Goal: Task Accomplishment & Management: Use online tool/utility

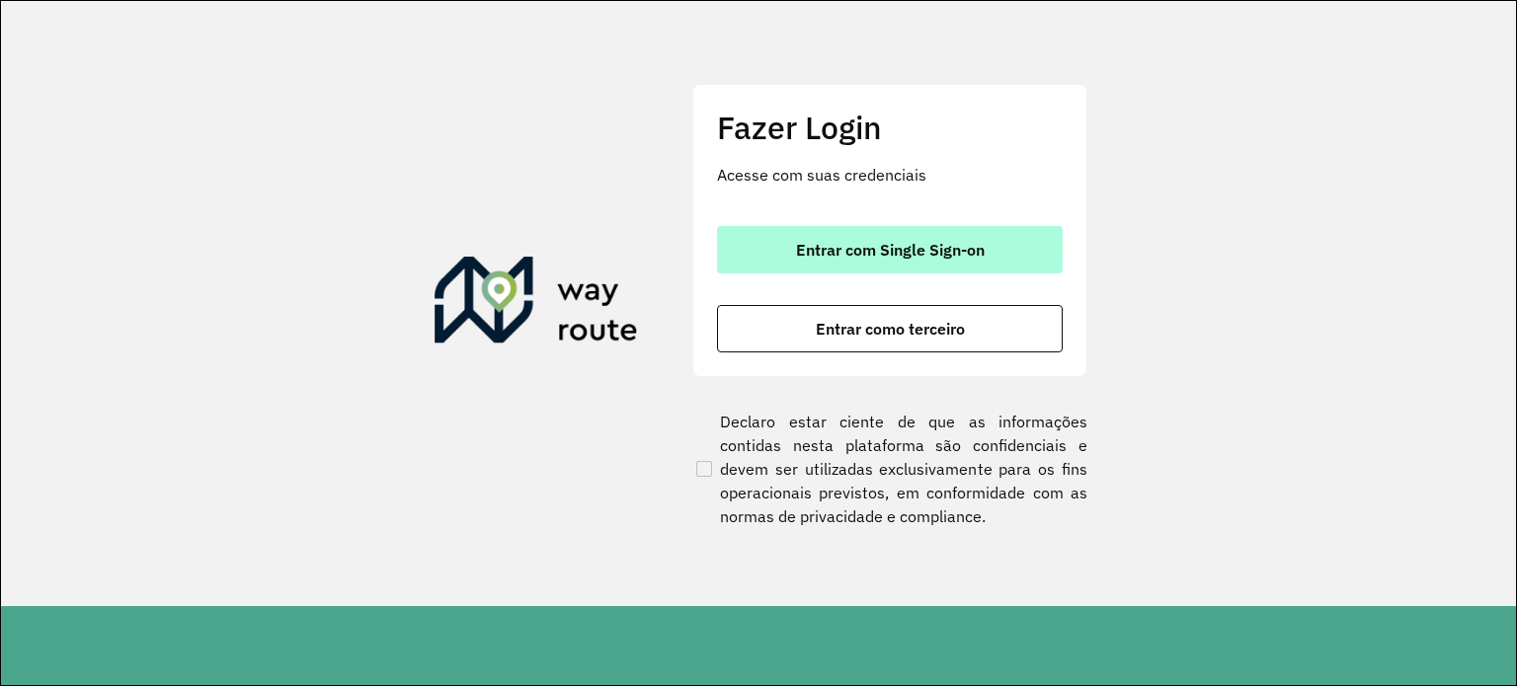
click at [877, 253] on span "Entrar com Single Sign-on" at bounding box center [890, 250] width 189 height 16
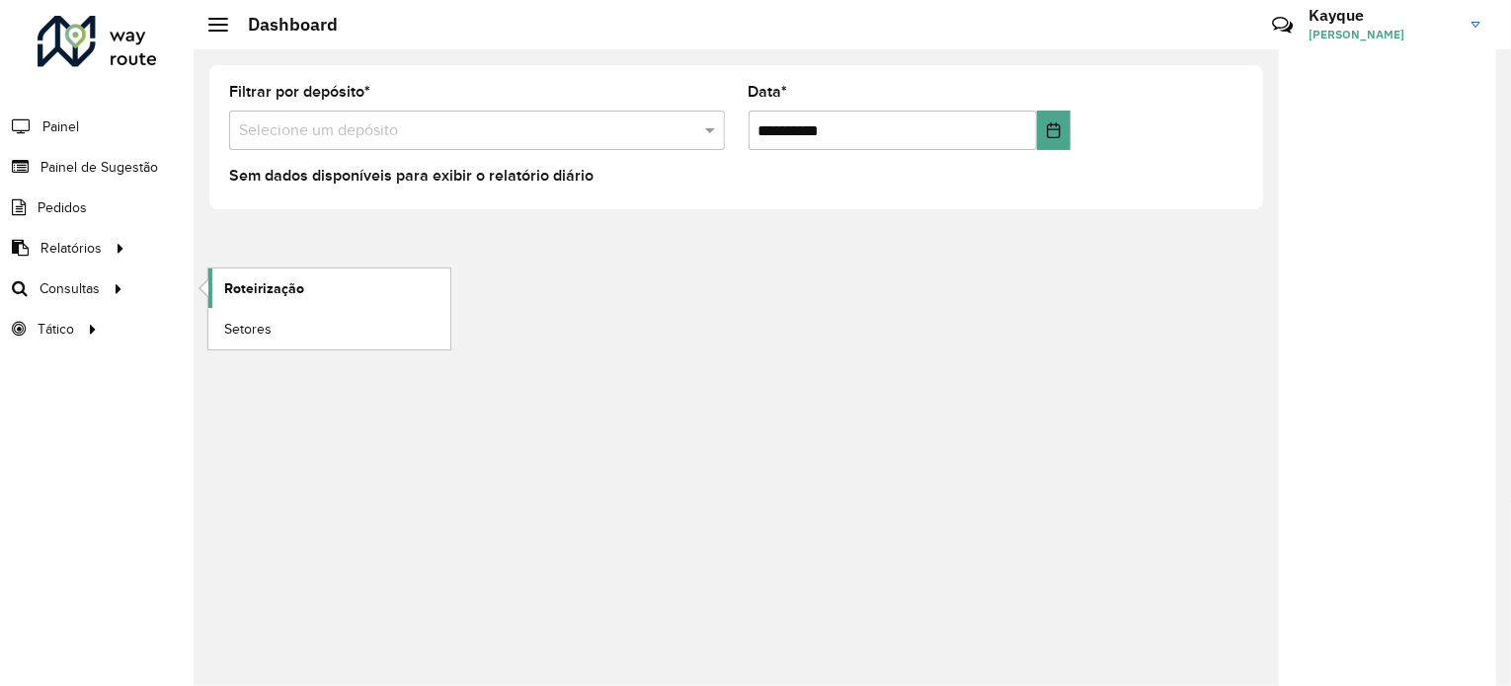
click at [264, 284] on span "Roteirização" at bounding box center [264, 288] width 80 height 21
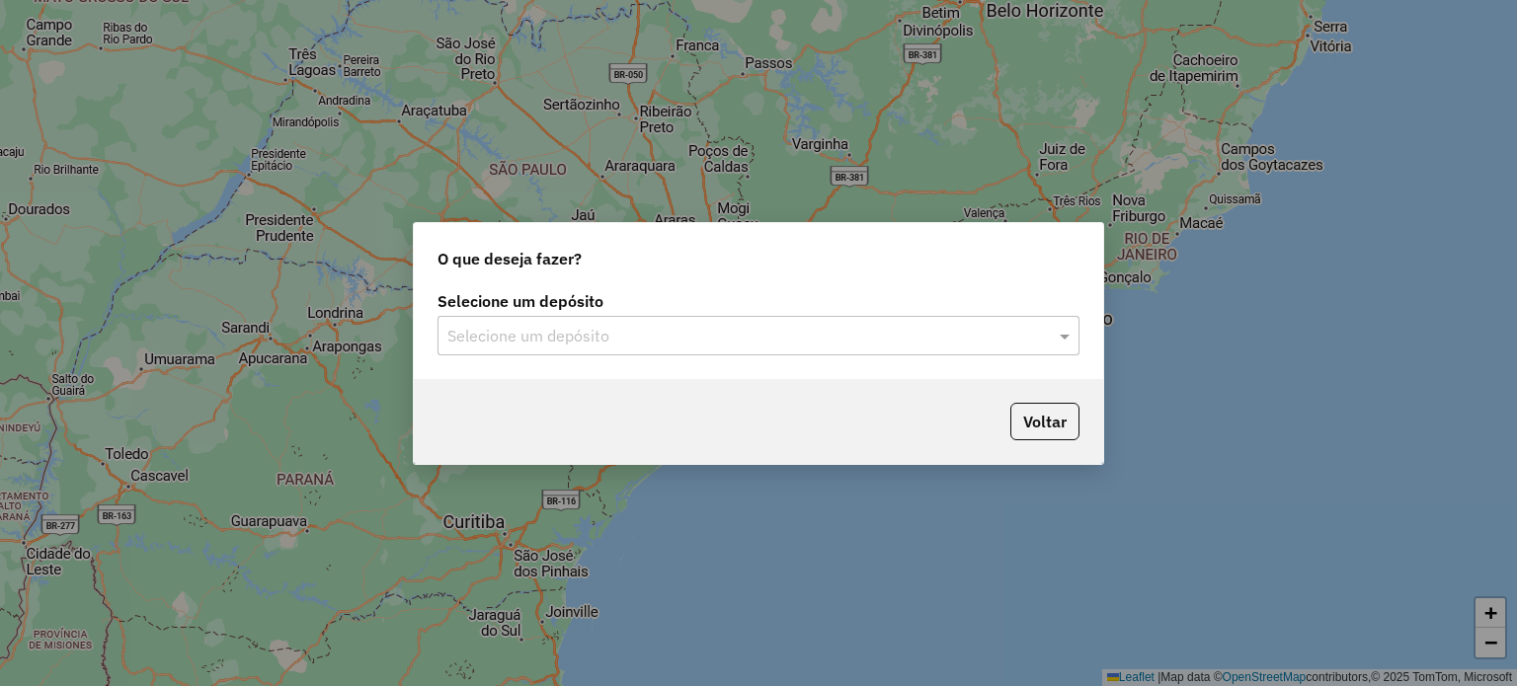
click at [772, 329] on input "text" at bounding box center [738, 337] width 583 height 24
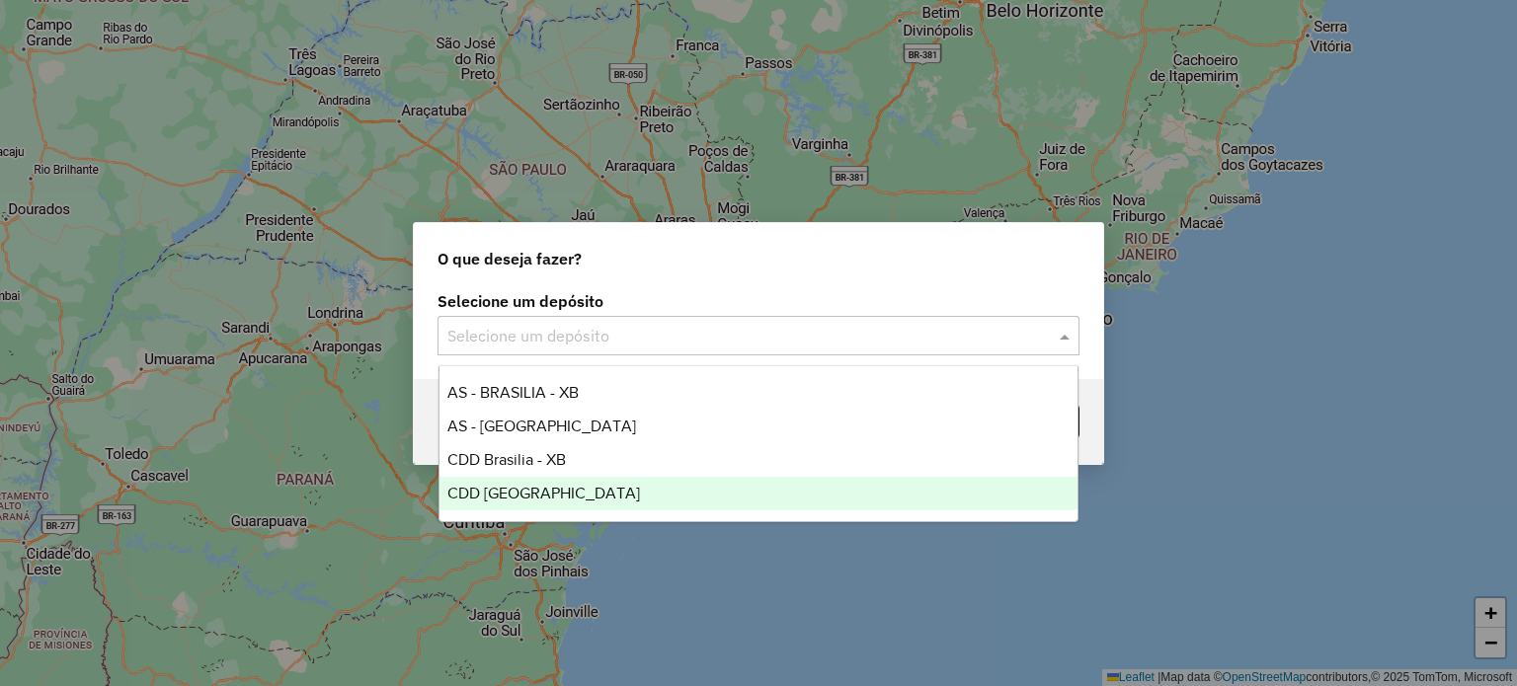
click at [533, 485] on span "CDD [GEOGRAPHIC_DATA]" at bounding box center [543, 493] width 193 height 17
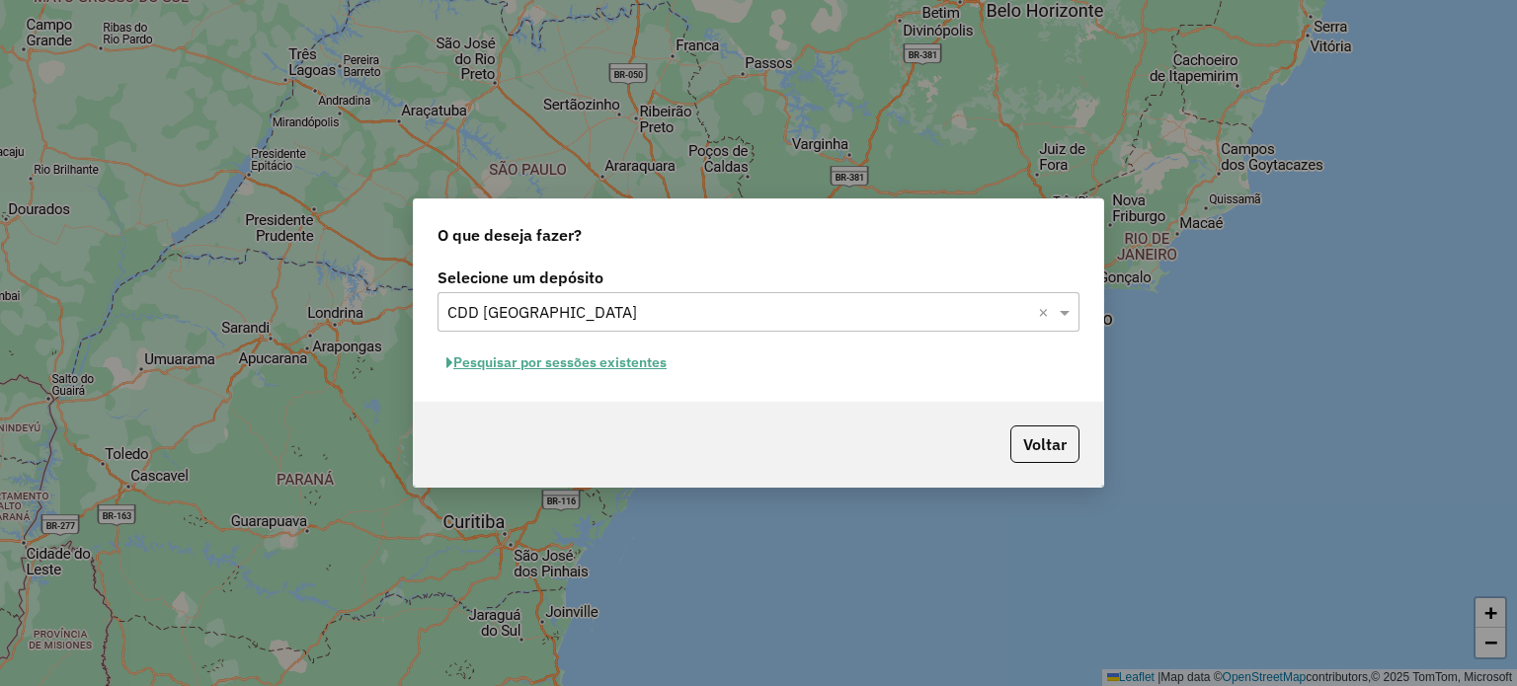
click at [569, 367] on button "Pesquisar por sessões existentes" at bounding box center [556, 363] width 238 height 31
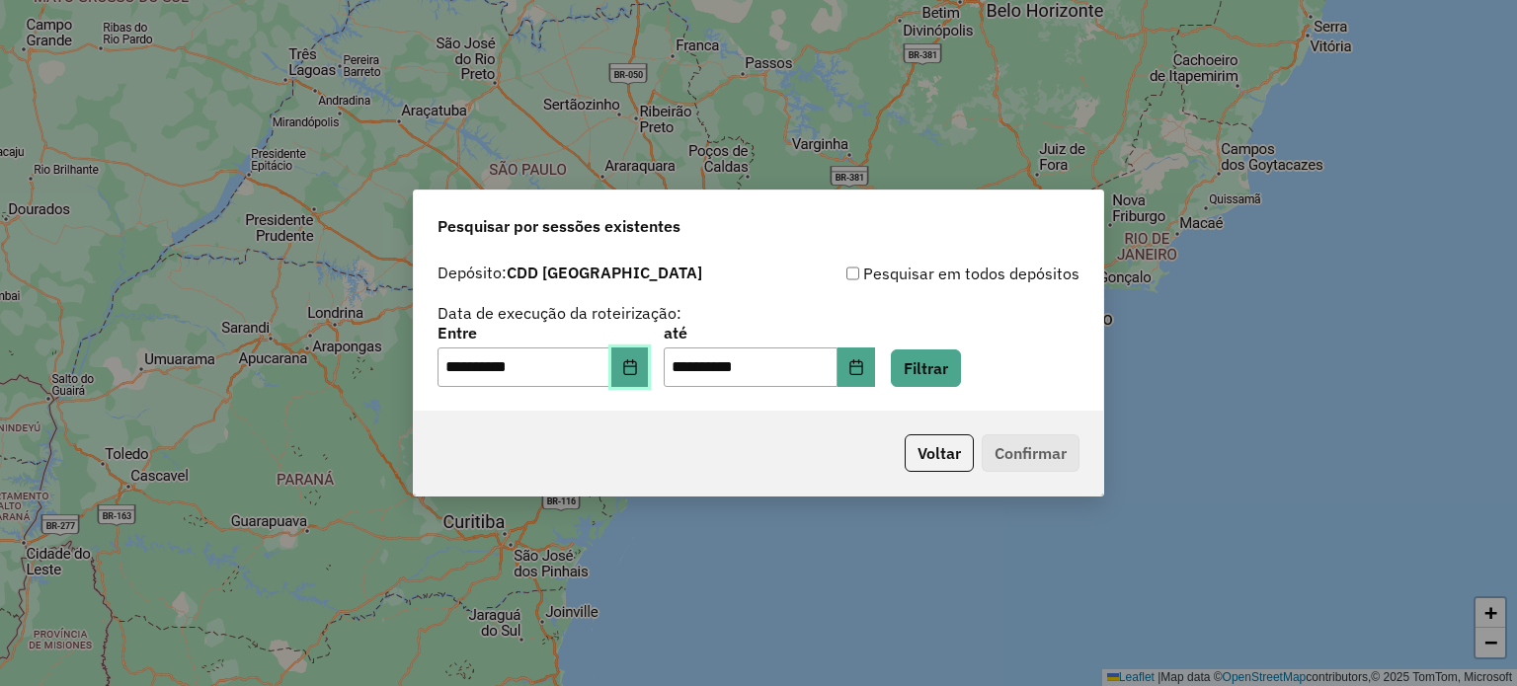
click at [638, 371] on icon "Choose Date" at bounding box center [630, 367] width 16 height 16
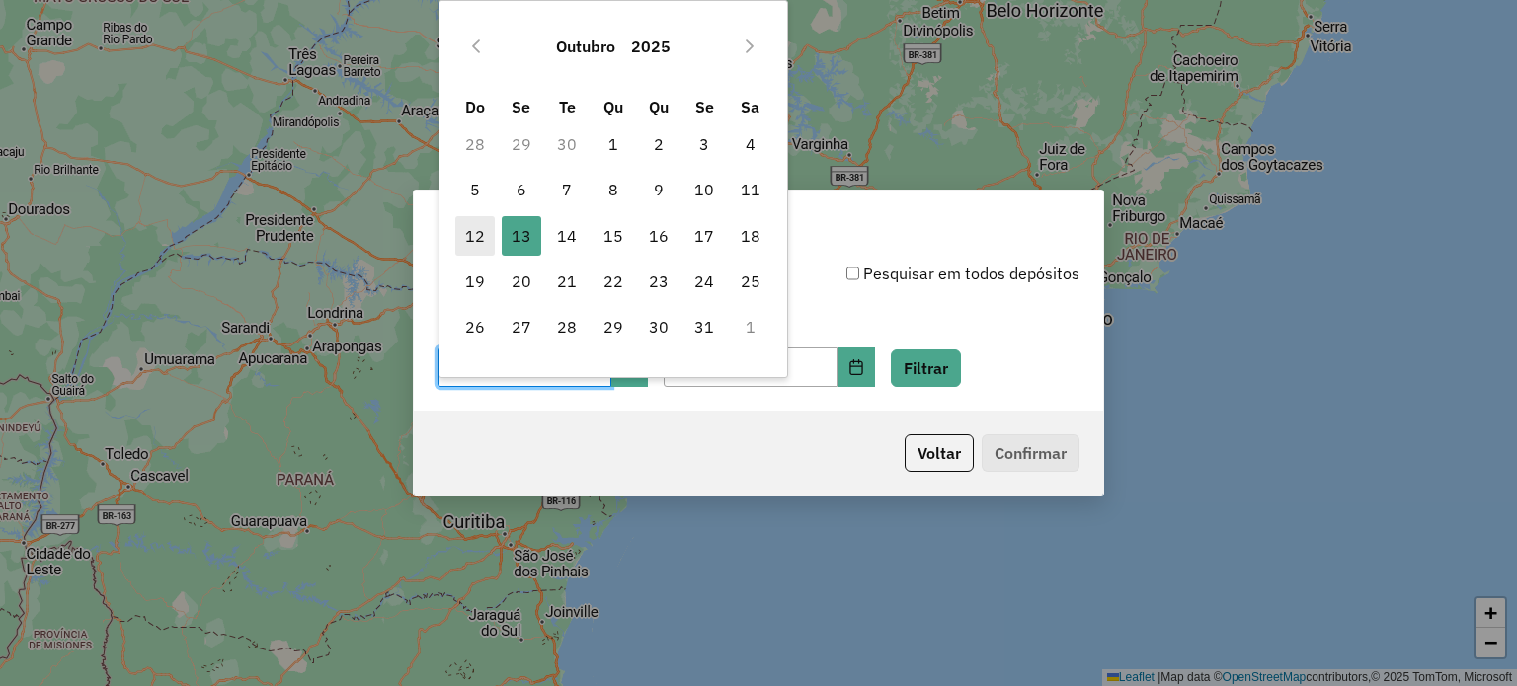
click at [478, 232] on span "12" at bounding box center [474, 235] width 39 height 39
type input "**********"
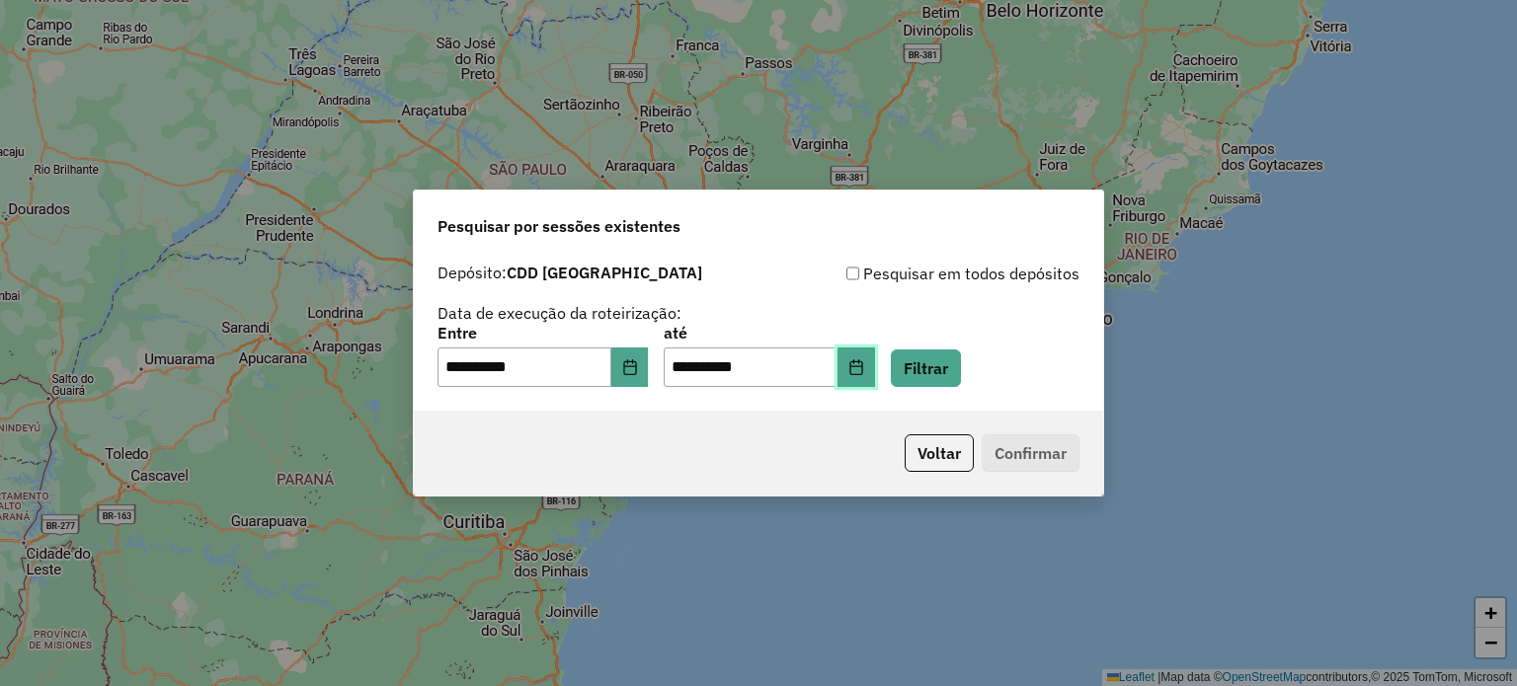
click at [864, 369] on icon "Choose Date" at bounding box center [856, 367] width 16 height 16
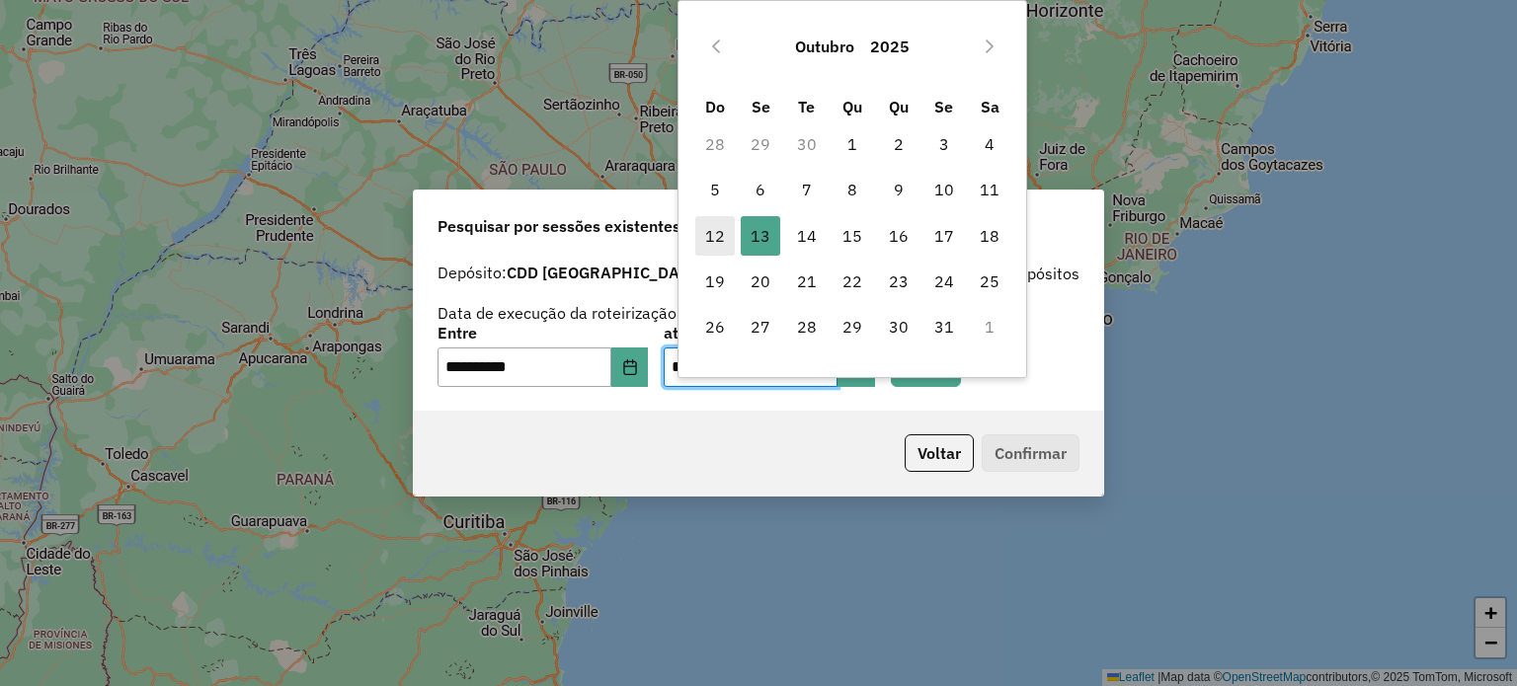
click at [717, 239] on span "12" at bounding box center [714, 235] width 39 height 39
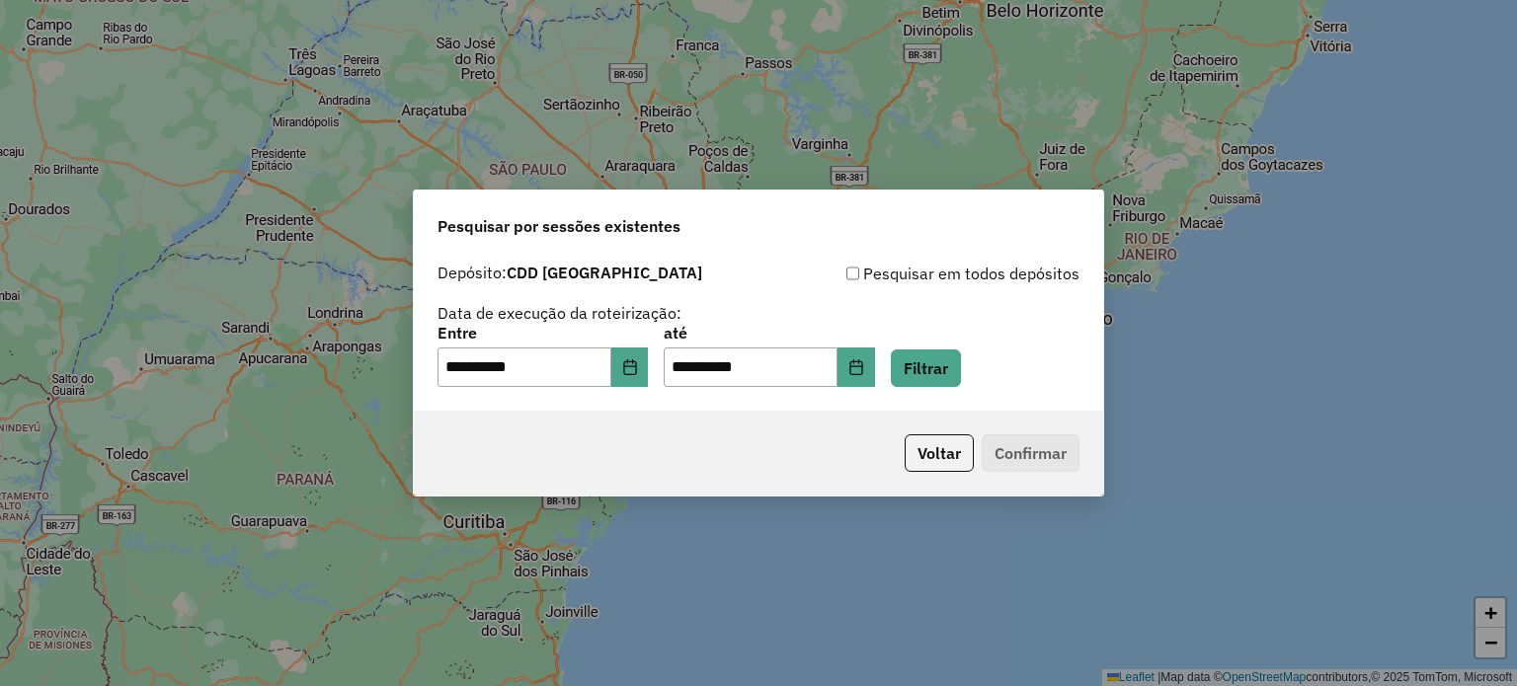
click at [1031, 460] on p-footer "Voltar Confirmar" at bounding box center [988, 453] width 183 height 38
click at [940, 361] on button "Filtrar" at bounding box center [926, 369] width 70 height 38
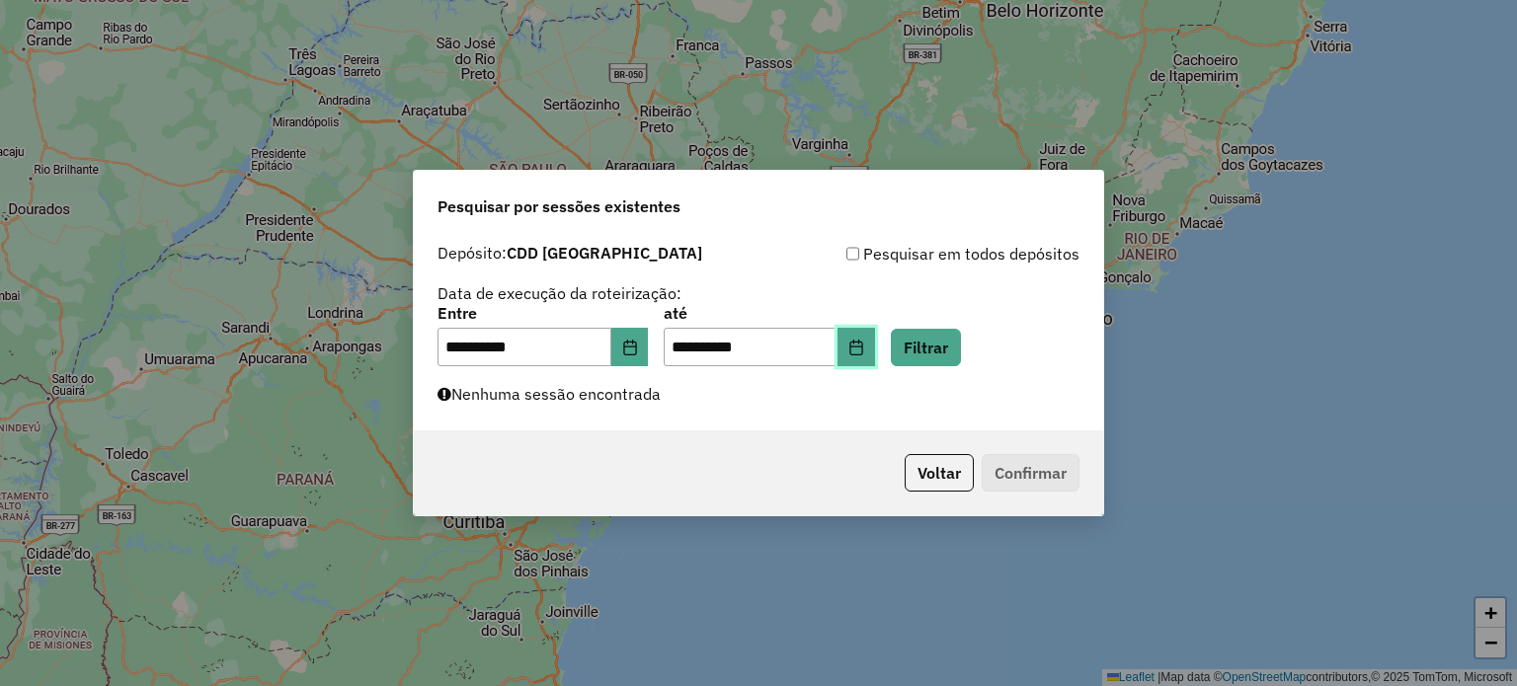
click at [870, 345] on button "Choose Date" at bounding box center [856, 347] width 38 height 39
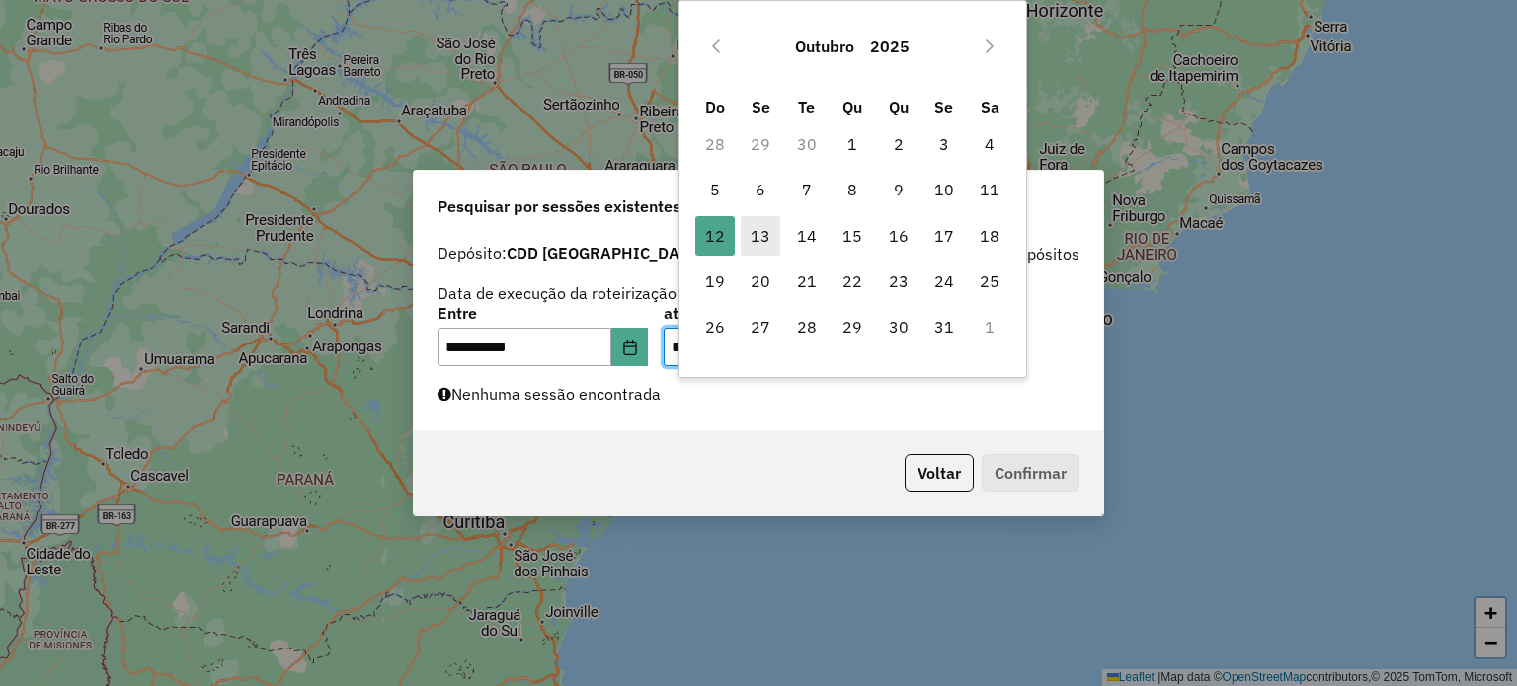
click at [759, 232] on span "13" at bounding box center [760, 235] width 39 height 39
type input "**********"
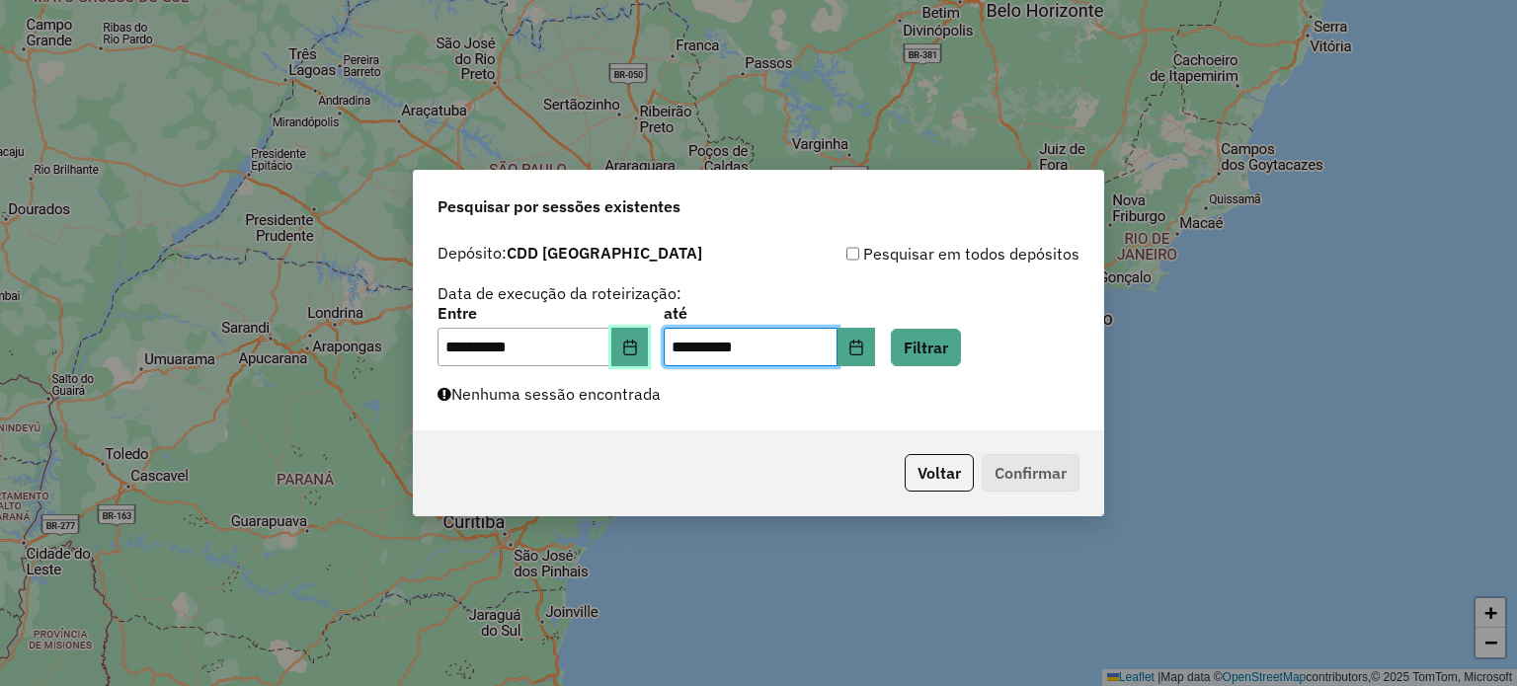
click at [633, 357] on button "Choose Date" at bounding box center [630, 347] width 38 height 39
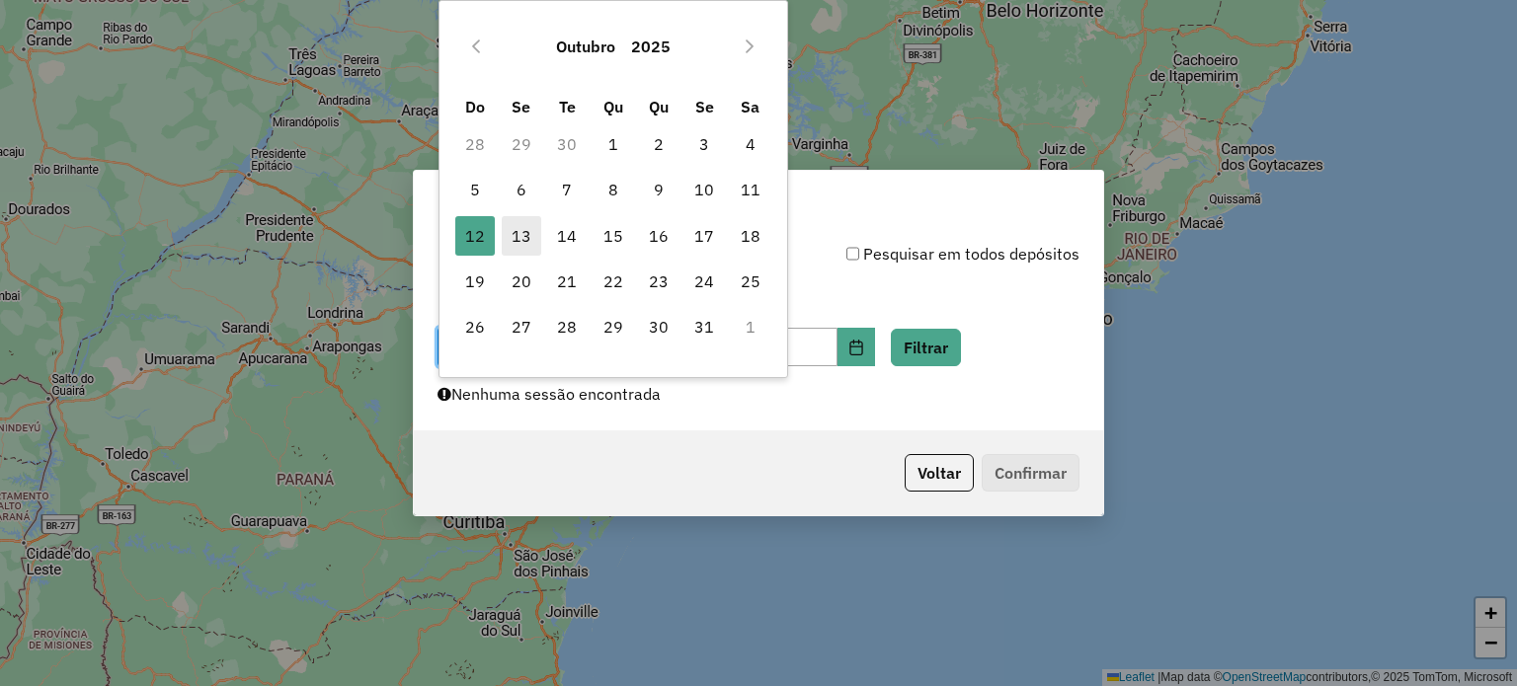
click at [526, 240] on span "13" at bounding box center [521, 235] width 39 height 39
type input "**********"
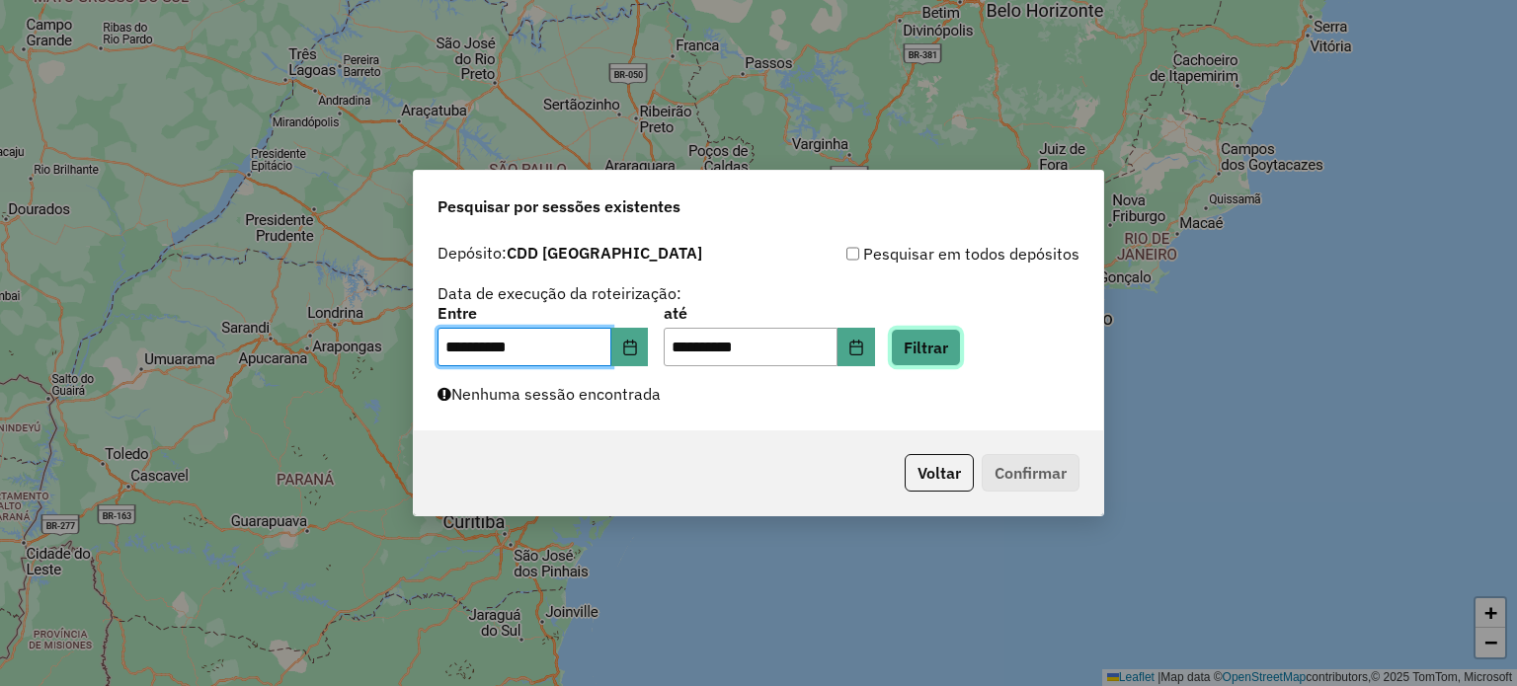
click at [961, 357] on button "Filtrar" at bounding box center [926, 348] width 70 height 38
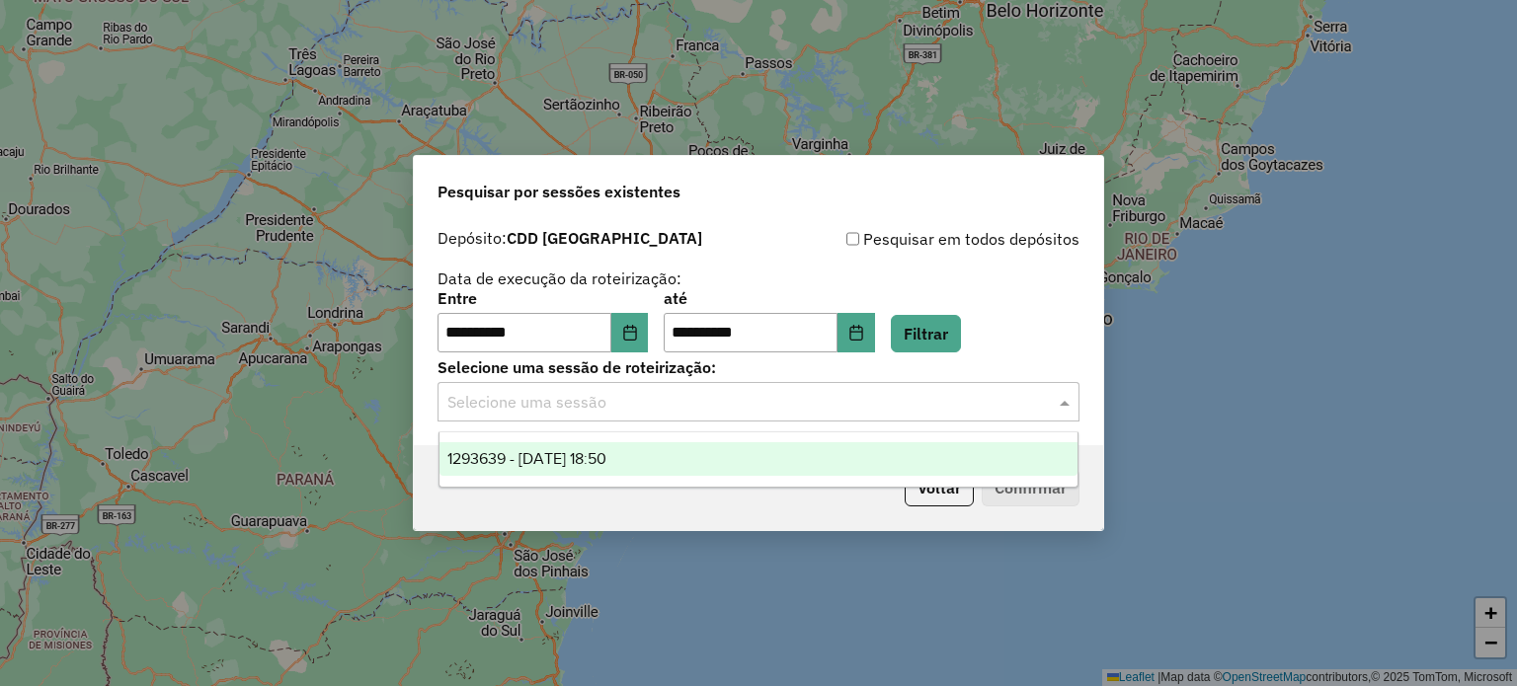
click at [934, 412] on input "text" at bounding box center [738, 403] width 583 height 24
click at [588, 465] on span "1293639 - [DATE] 18:50" at bounding box center [526, 458] width 159 height 17
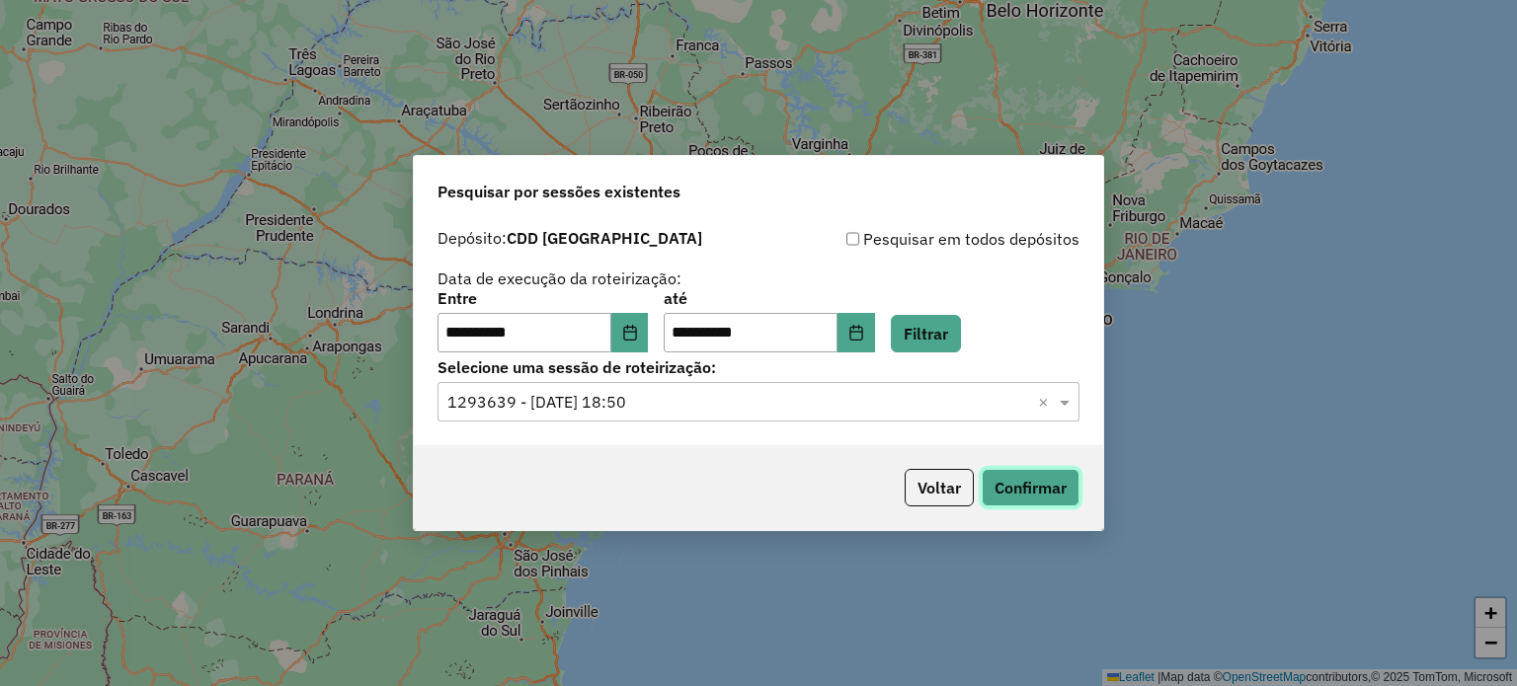
click at [1055, 490] on button "Confirmar" at bounding box center [1031, 488] width 98 height 38
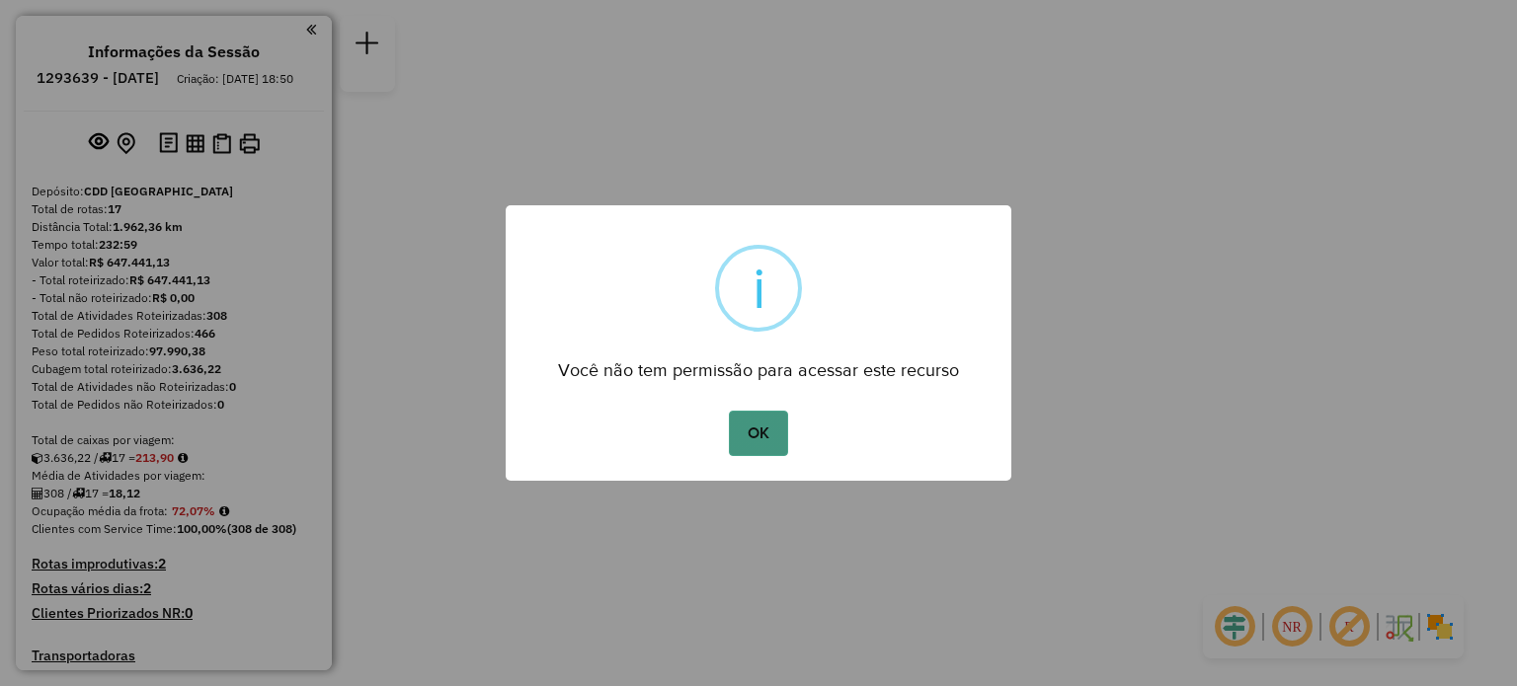
click at [758, 428] on button "OK" at bounding box center [758, 433] width 58 height 45
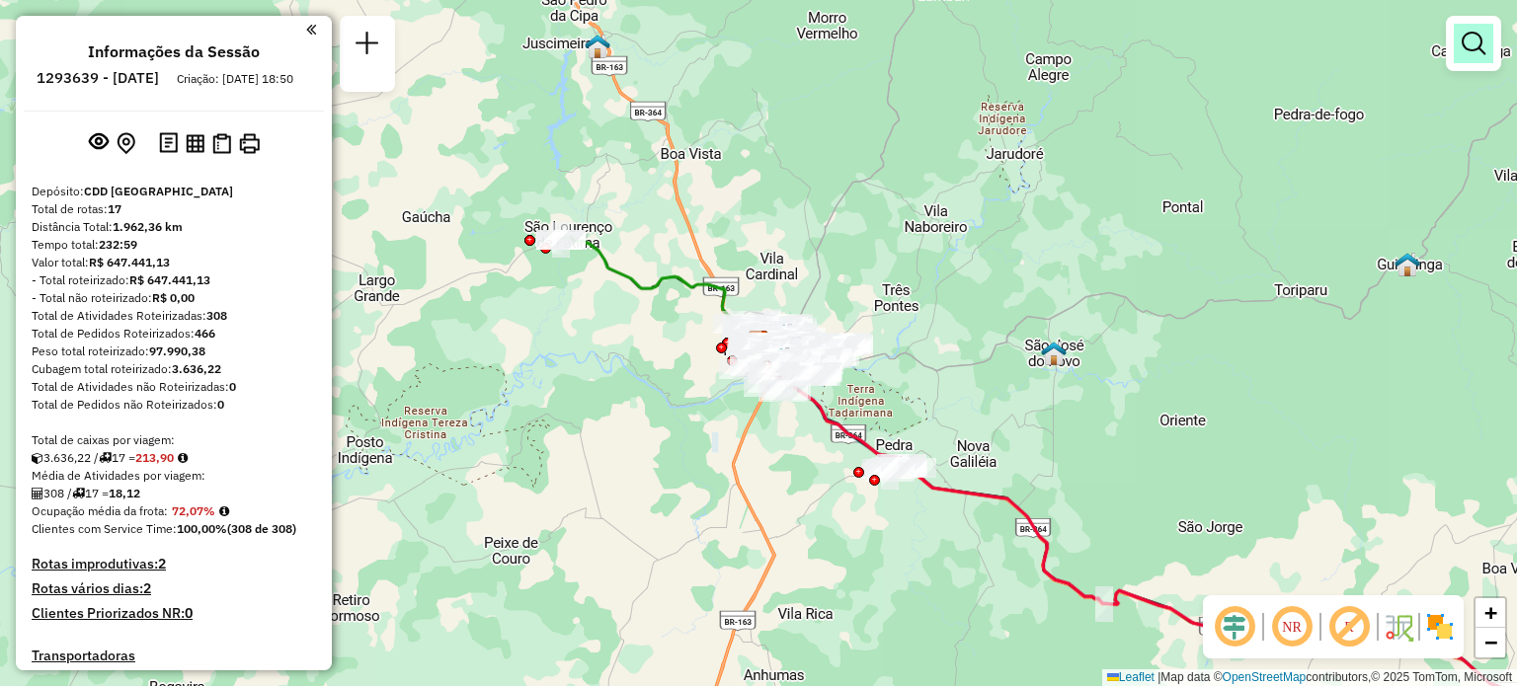
click at [1475, 51] on em at bounding box center [1473, 44] width 24 height 24
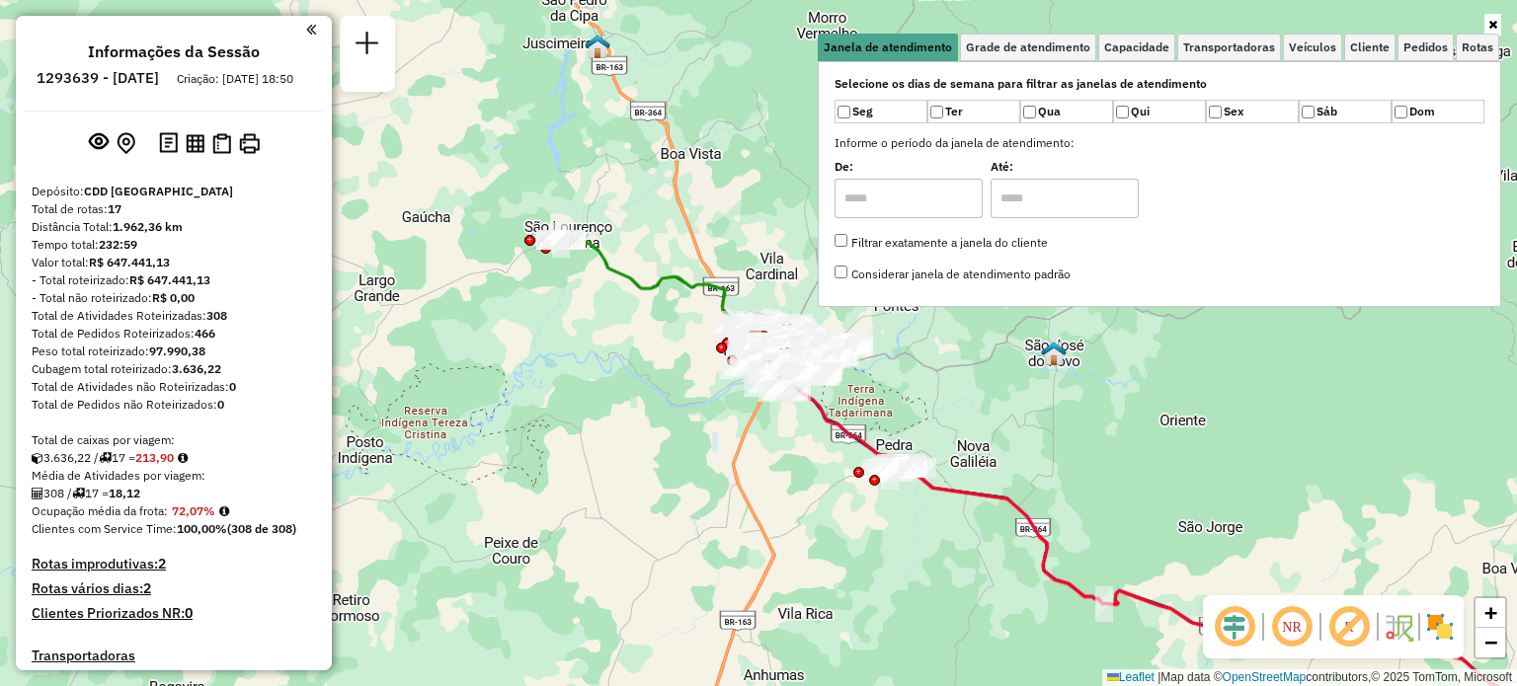
click at [1235, 61] on div "Selecione os dias de semana para filtrar as janelas de atendimento Seg Ter Qua …" at bounding box center [1159, 184] width 683 height 246
click at [1236, 47] on span "Transportadoras" at bounding box center [1229, 47] width 92 height 12
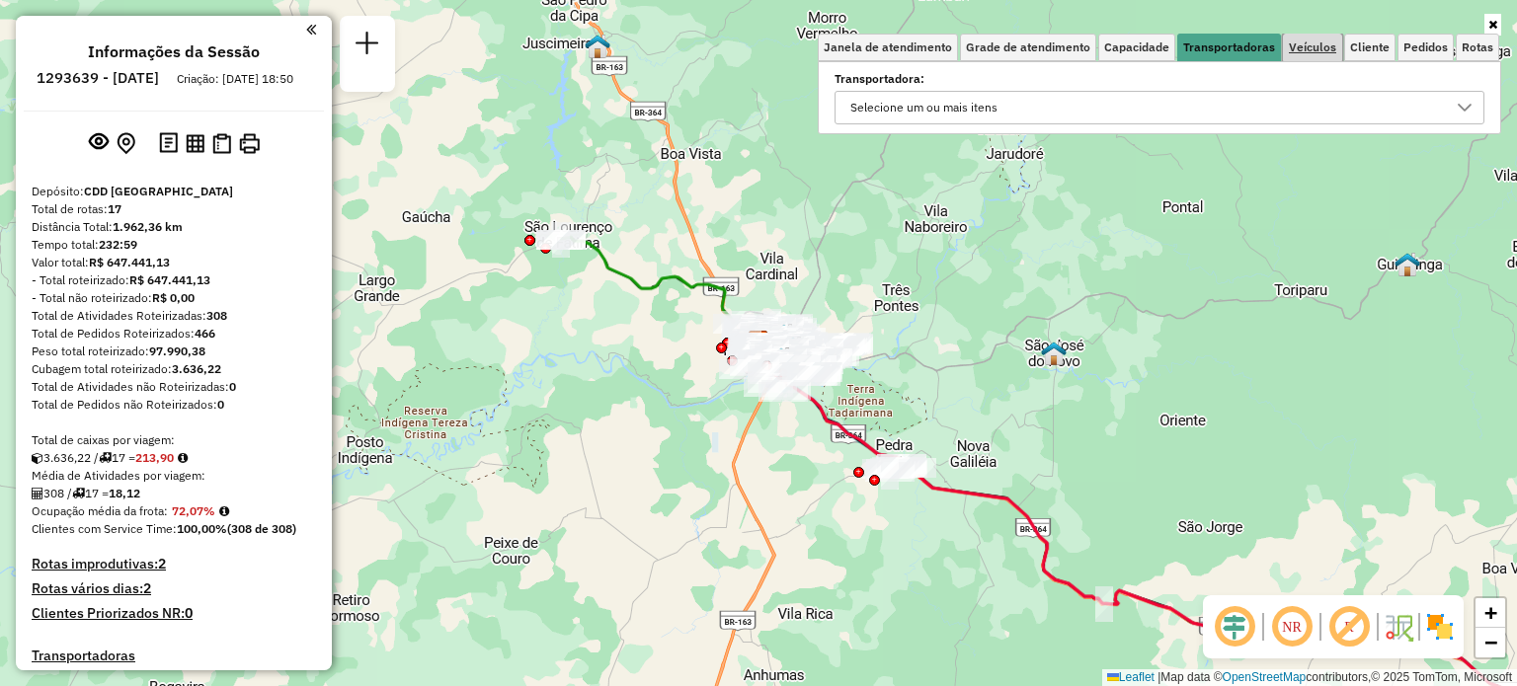
click at [1329, 41] on span "Veículos" at bounding box center [1312, 47] width 47 height 12
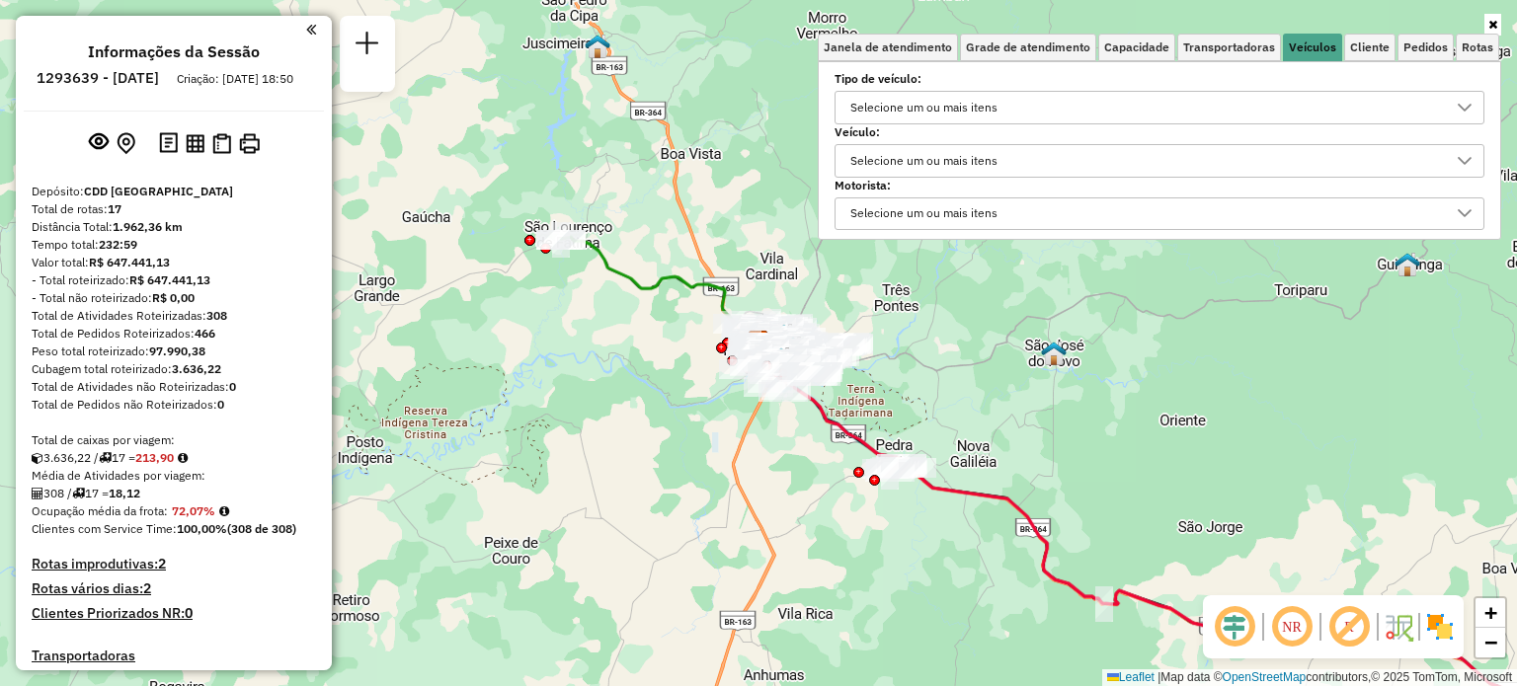
click at [963, 147] on div "Selecione um ou mais itens" at bounding box center [923, 161] width 161 height 32
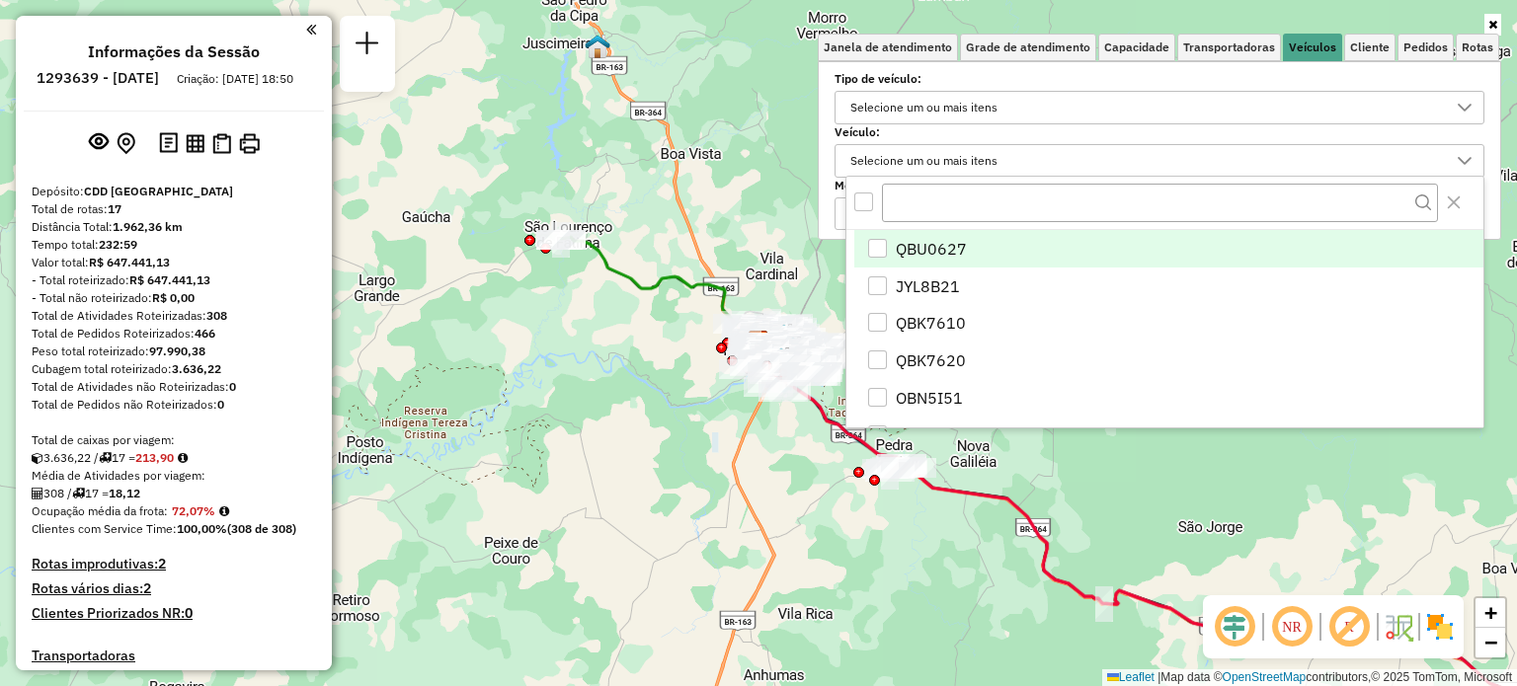
scroll to position [11, 70]
click at [956, 251] on span "QBU0627" at bounding box center [931, 249] width 71 height 24
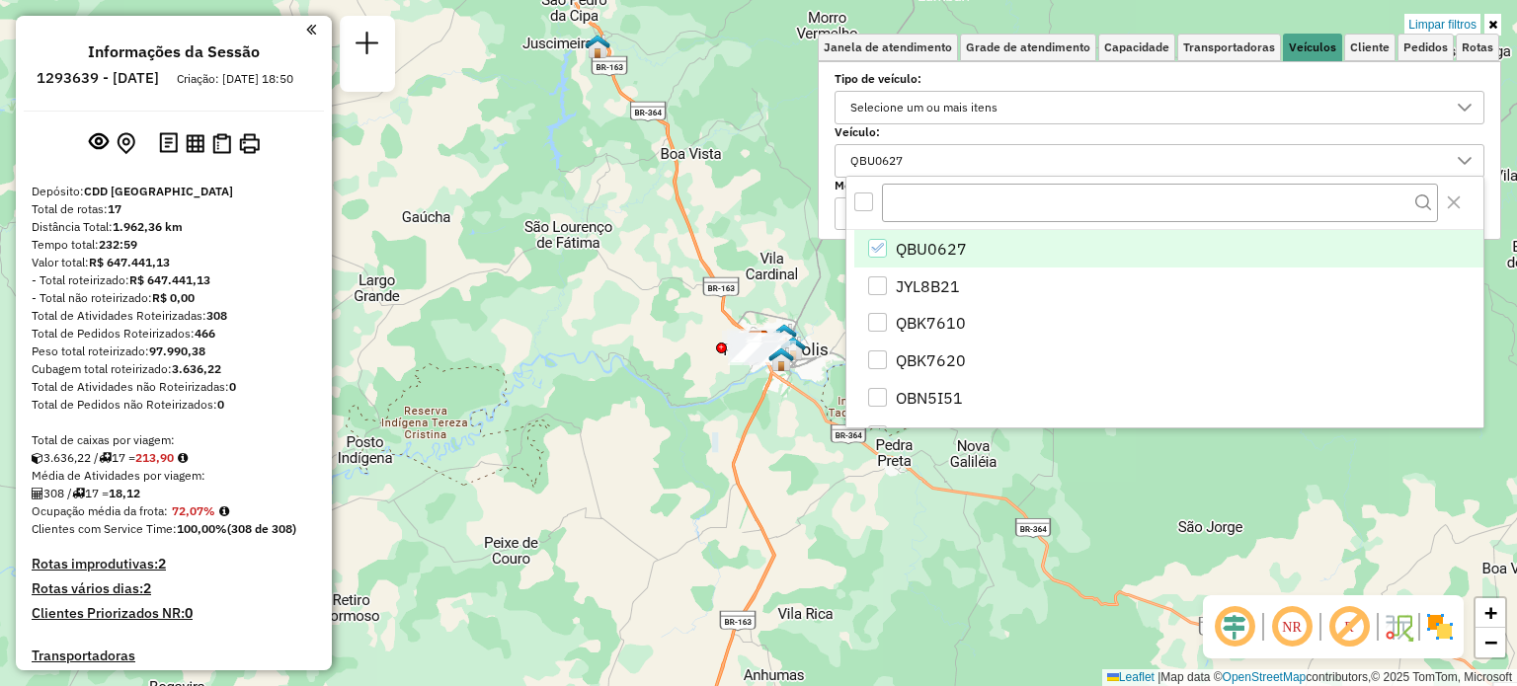
click at [596, 481] on div "Limpar filtros Janela de atendimento Grade de atendimento Capacidade Transporta…" at bounding box center [758, 343] width 1517 height 686
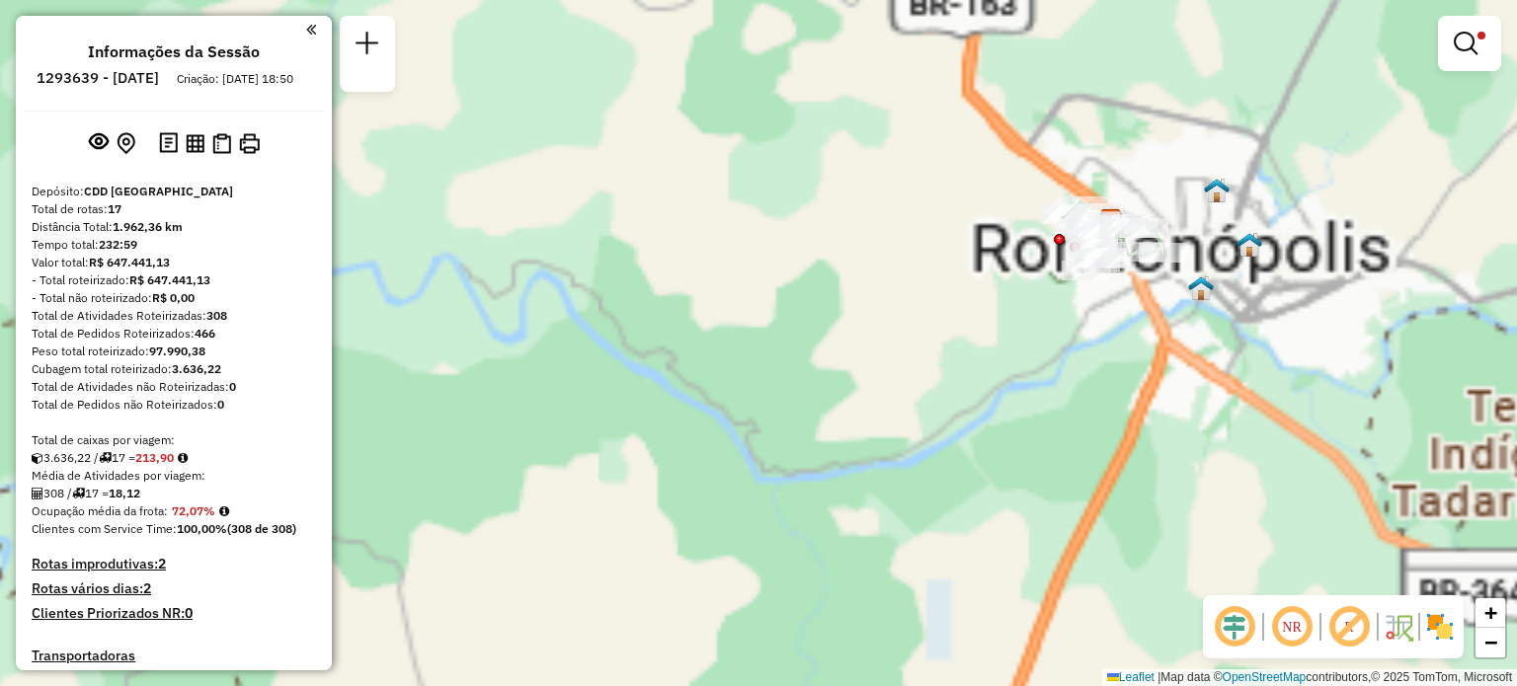
drag, startPoint x: 998, startPoint y: 308, endPoint x: 880, endPoint y: 536, distance: 257.1
click at [880, 537] on div "Limpar filtros Janela de atendimento Grade de atendimento Capacidade Transporta…" at bounding box center [758, 343] width 1517 height 686
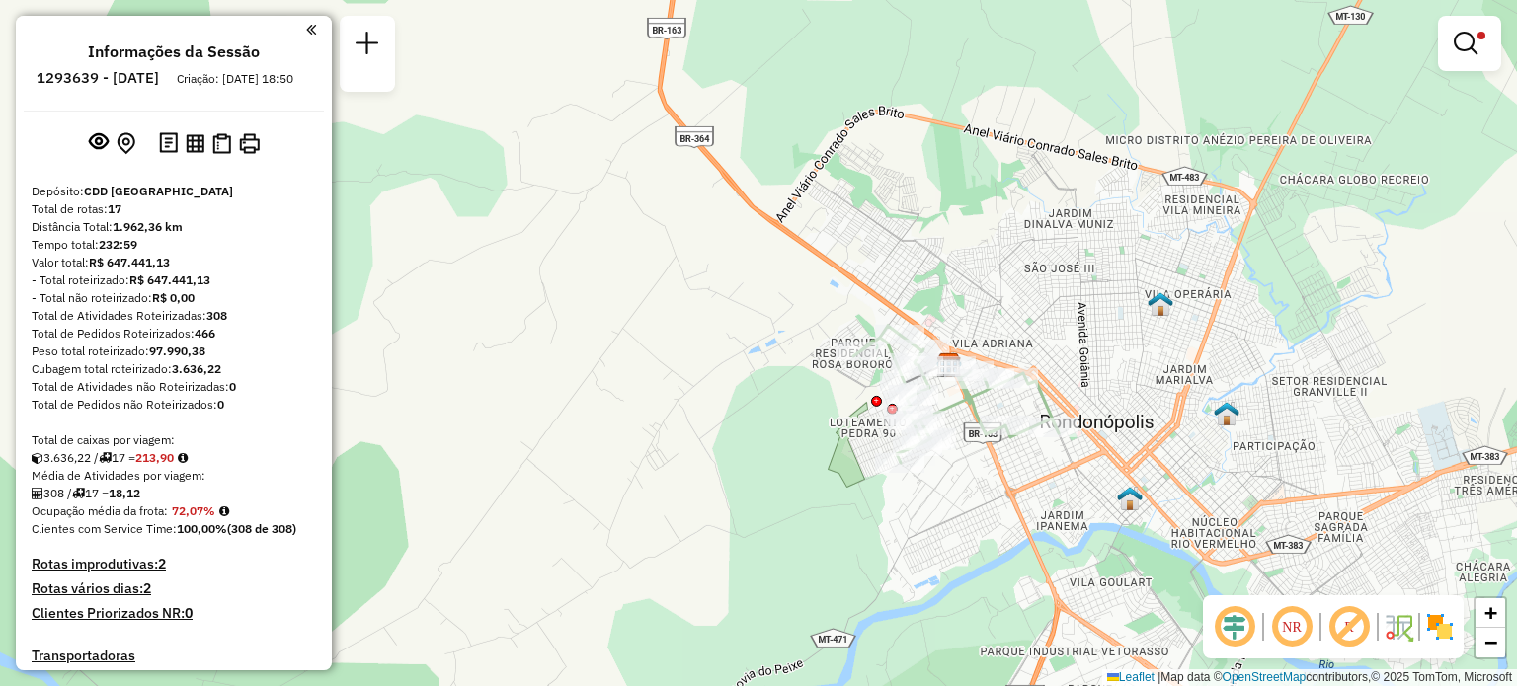
drag, startPoint x: 916, startPoint y: 373, endPoint x: 669, endPoint y: 526, distance: 291.3
click at [669, 526] on div "Limpar filtros Janela de atendimento Grade de atendimento Capacidade Transporta…" at bounding box center [758, 343] width 1517 height 686
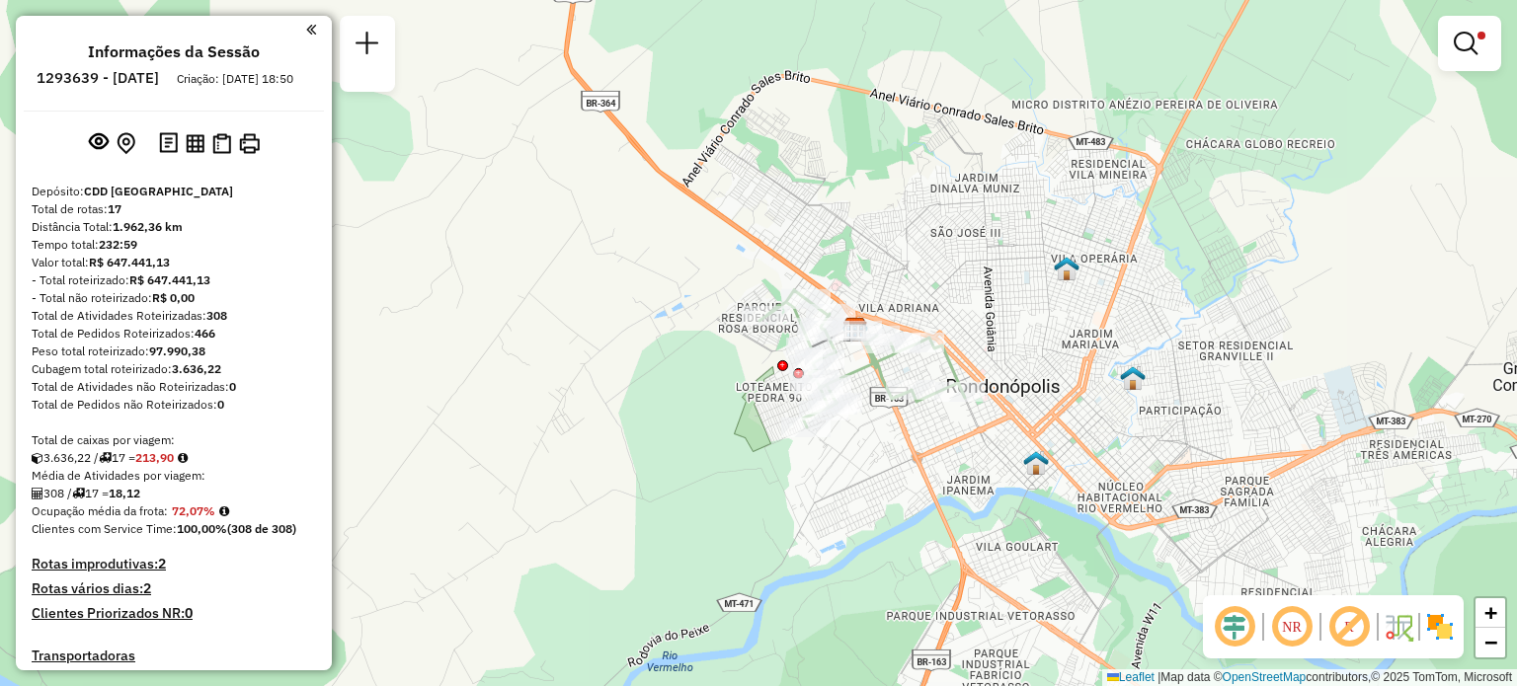
drag, startPoint x: 825, startPoint y: 536, endPoint x: 711, endPoint y: 502, distance: 118.7
click at [731, 501] on div "Limpar filtros Janela de atendimento Grade de atendimento Capacidade Transporta…" at bounding box center [758, 343] width 1517 height 686
